Goal: Task Accomplishment & Management: Manage account settings

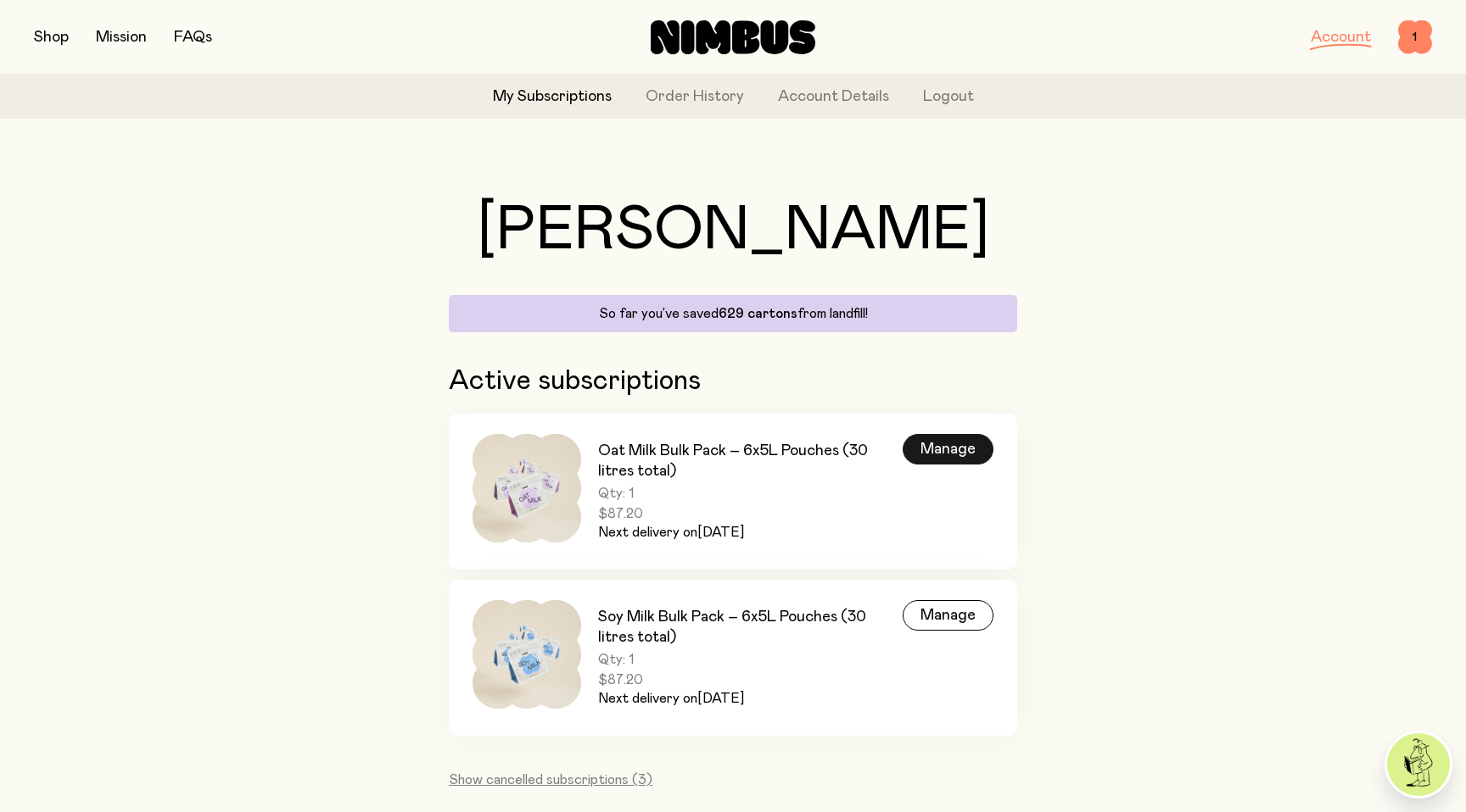
click at [936, 455] on div "Manage" at bounding box center [947, 449] width 91 height 30
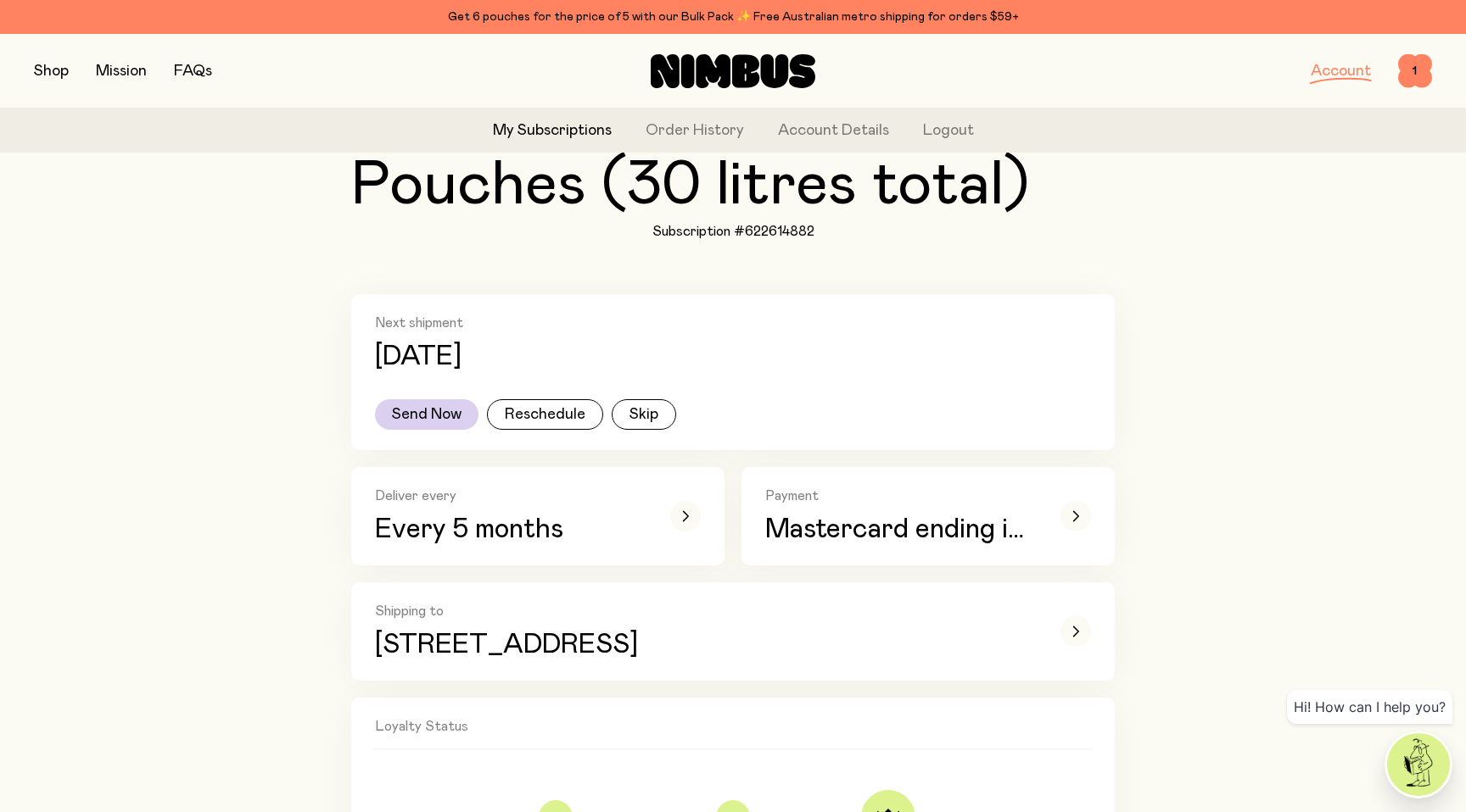
scroll to position [306, 0]
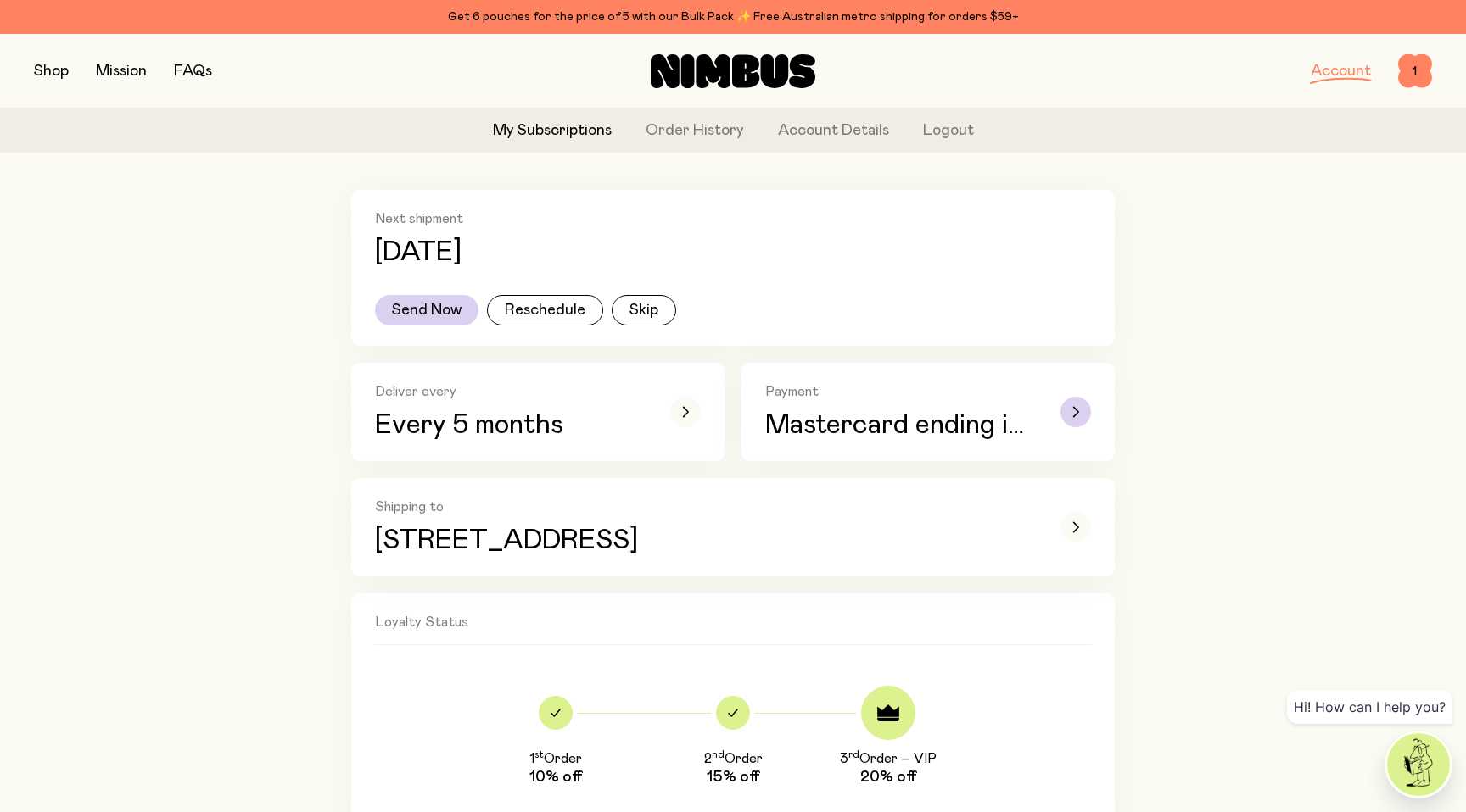
click at [1017, 428] on span "Mastercard ending in 4987" at bounding box center [900, 425] width 271 height 30
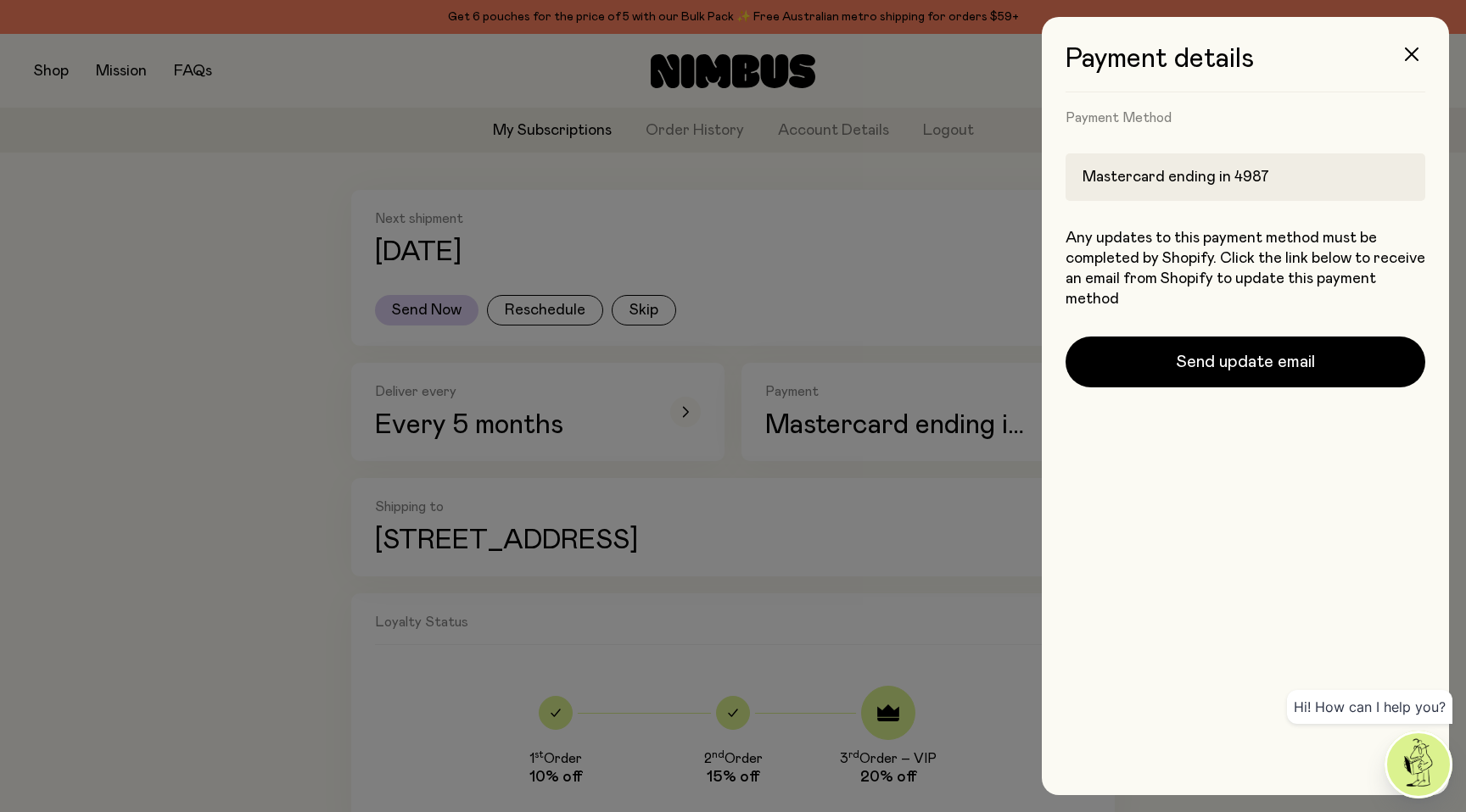
scroll to position [0, 0]
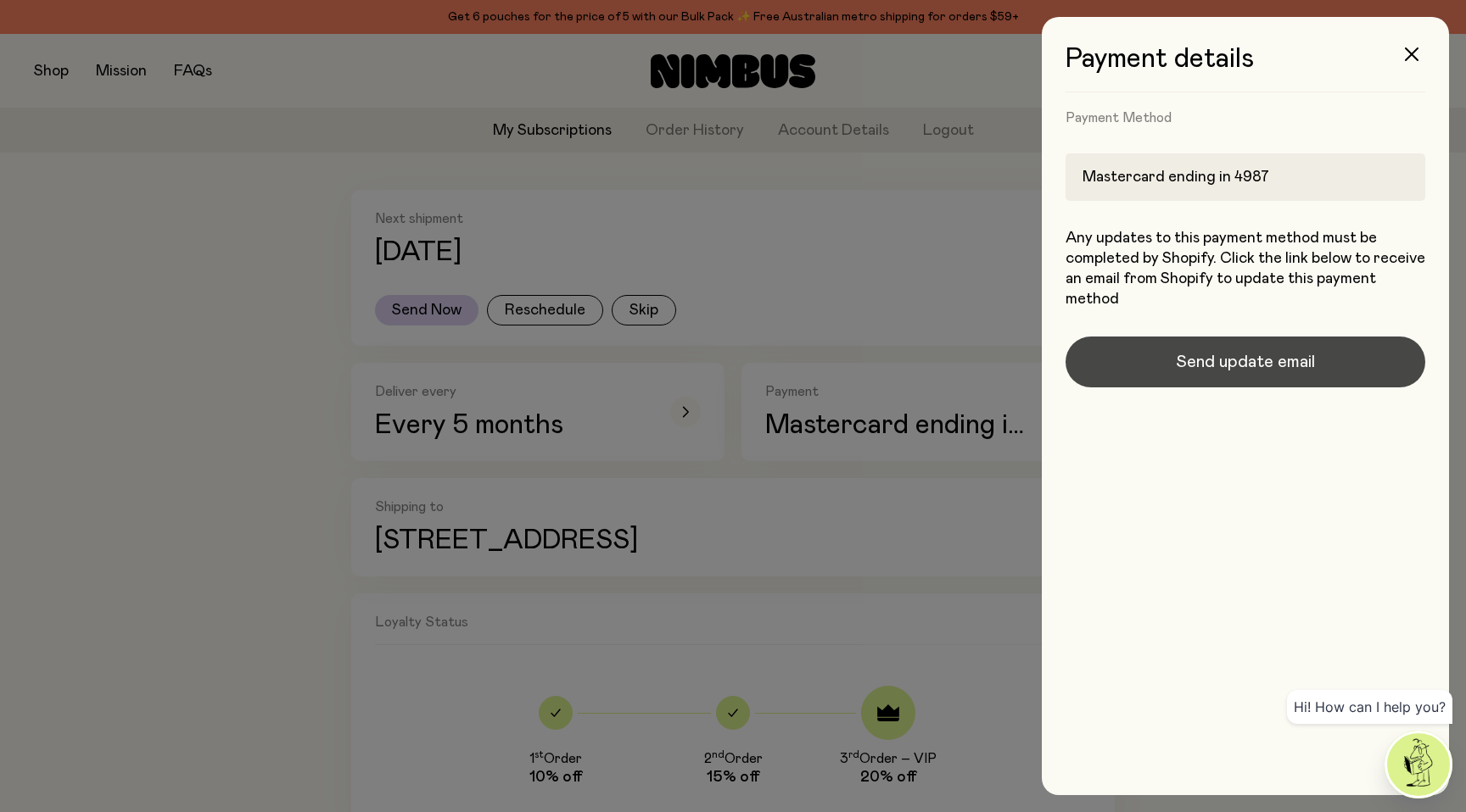
click at [1167, 372] on button "Send update email" at bounding box center [1244, 362] width 359 height 51
